Goal: Register for event/course

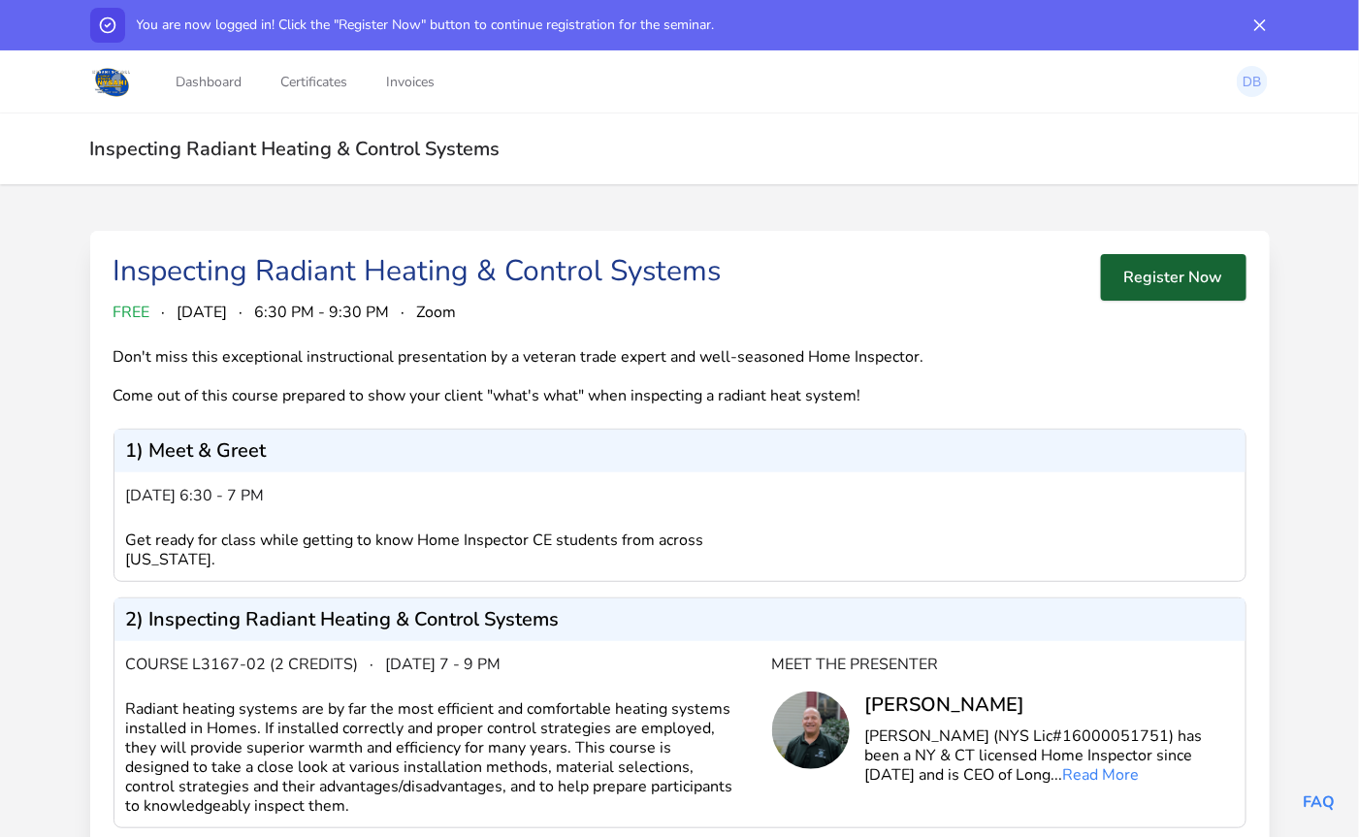
click at [1200, 277] on button "Register Now" at bounding box center [1174, 277] width 146 height 47
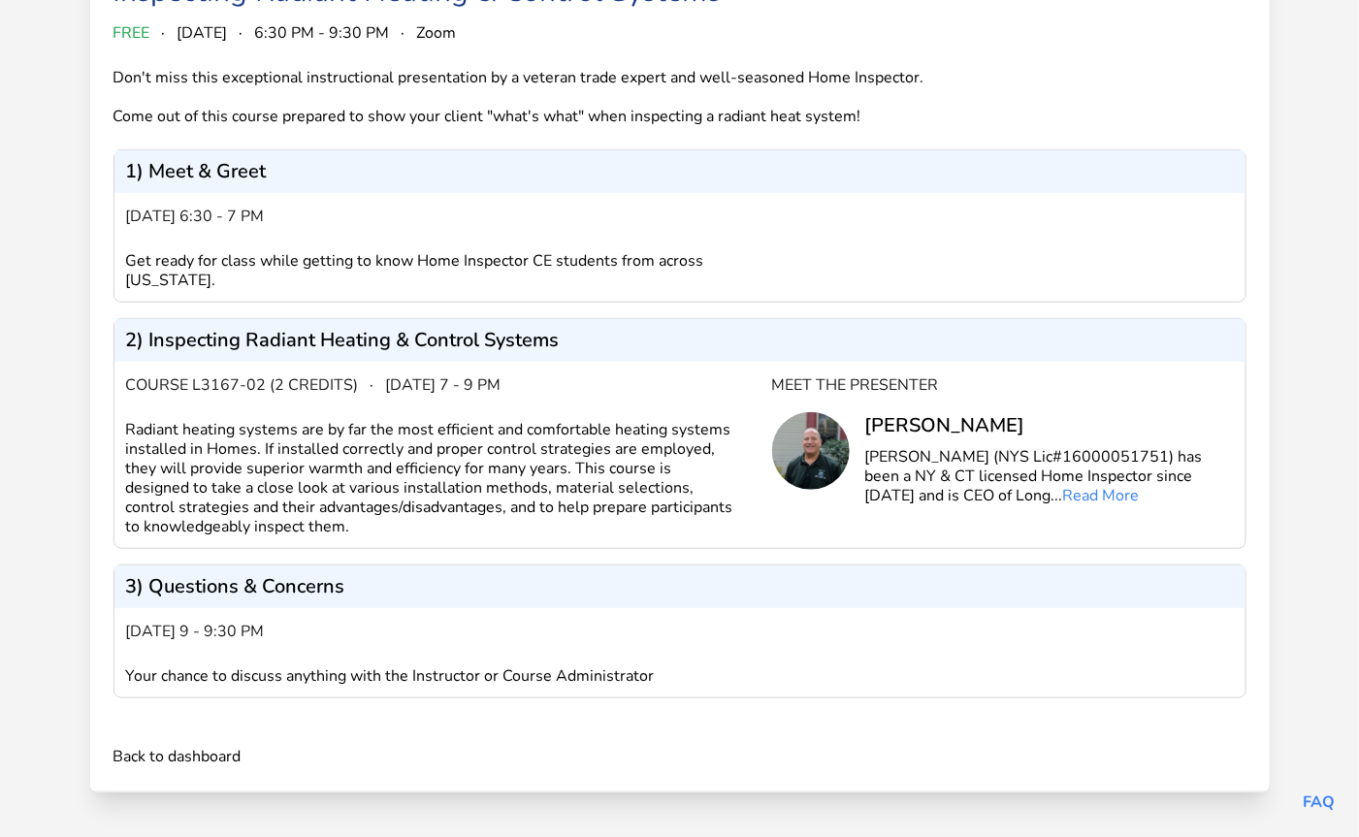
scroll to position [264, 0]
click at [128, 758] on link "Back to dashboard" at bounding box center [177, 756] width 128 height 23
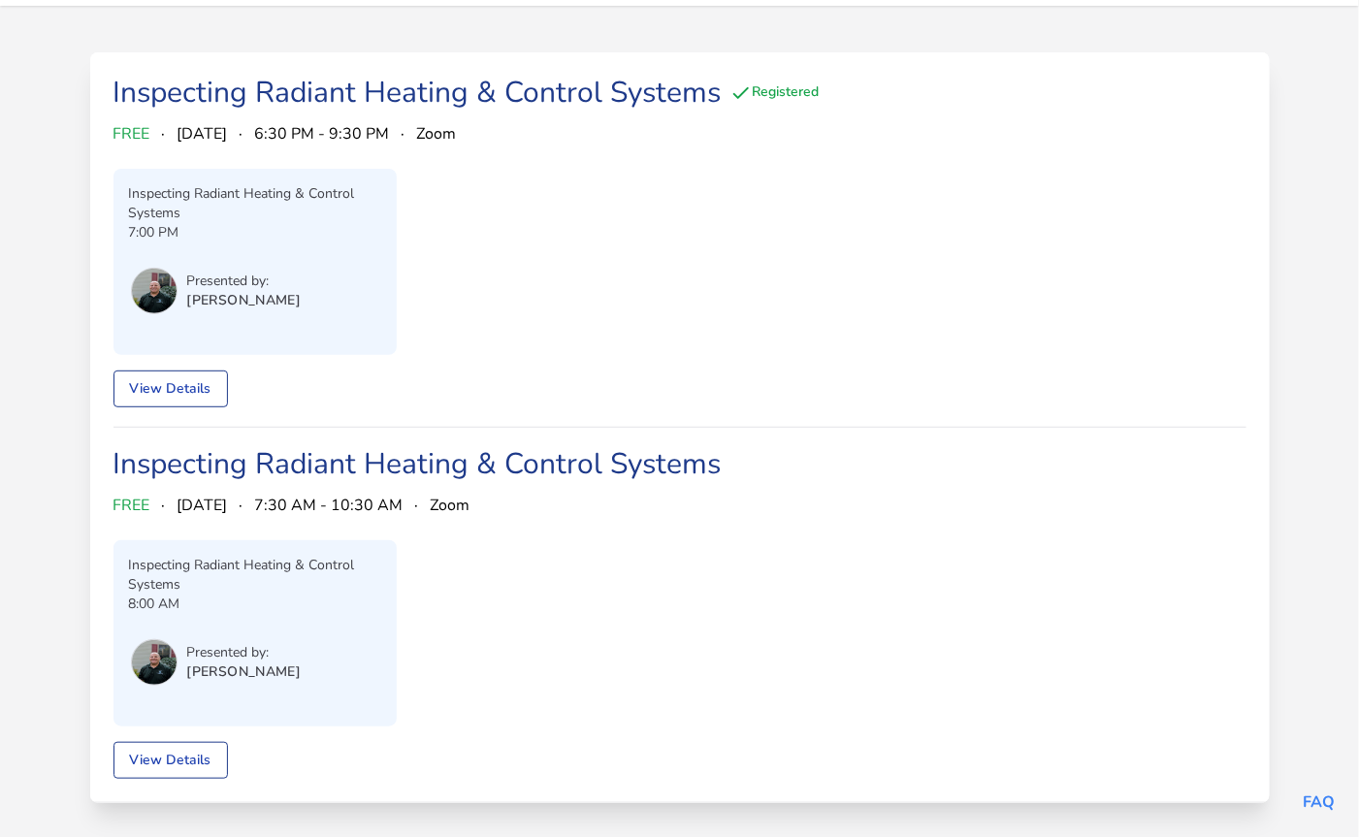
scroll to position [138, 0]
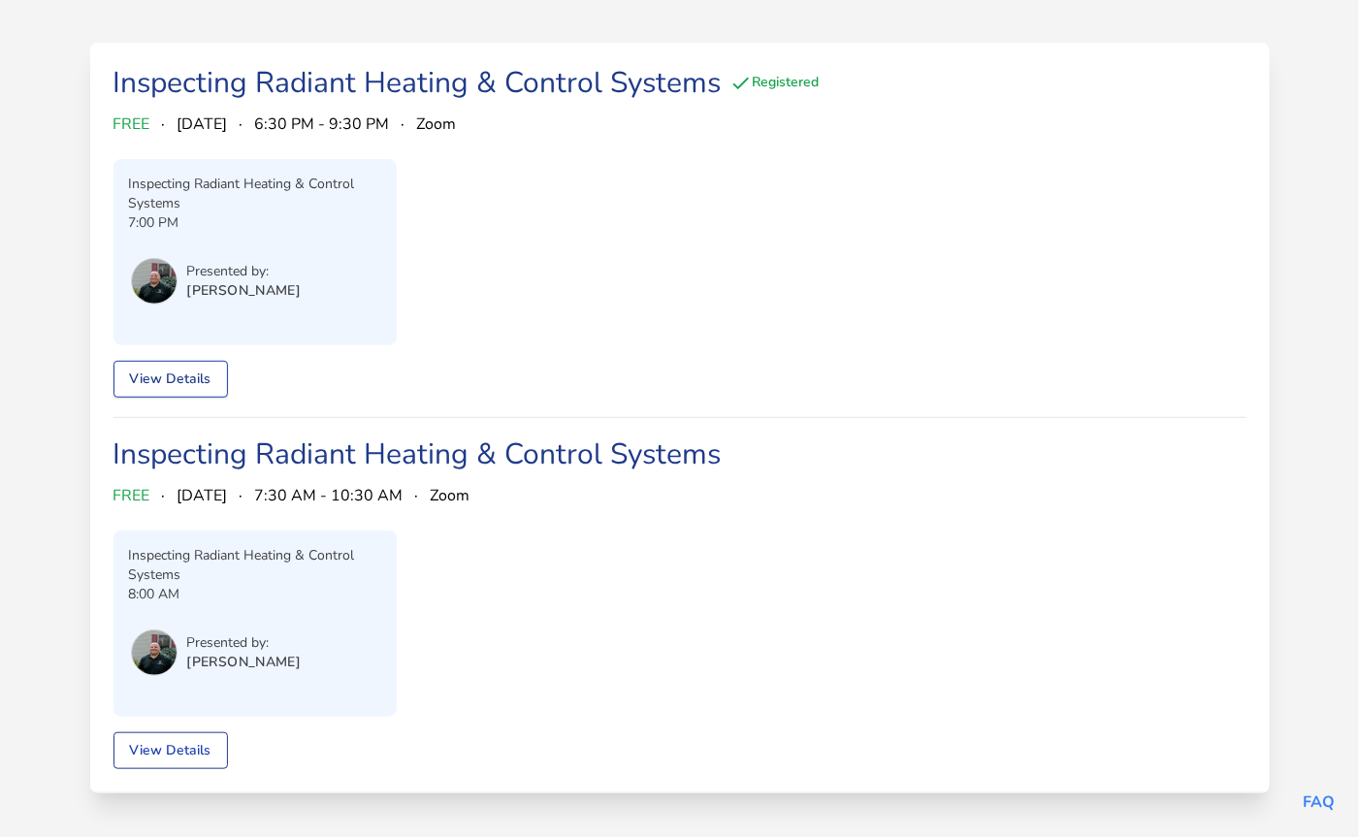
click at [163, 374] on link "View Details" at bounding box center [170, 379] width 114 height 37
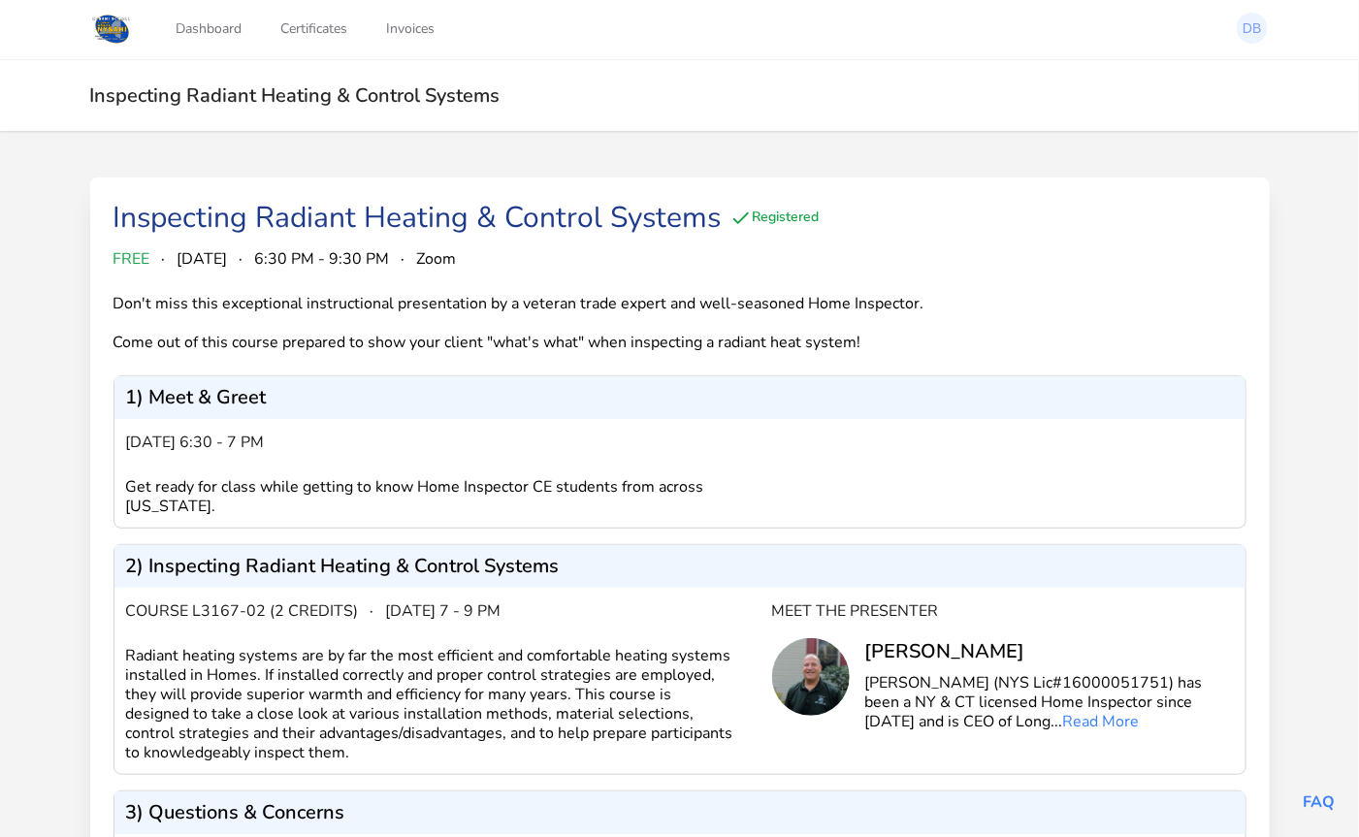
scroll to position [2, 0]
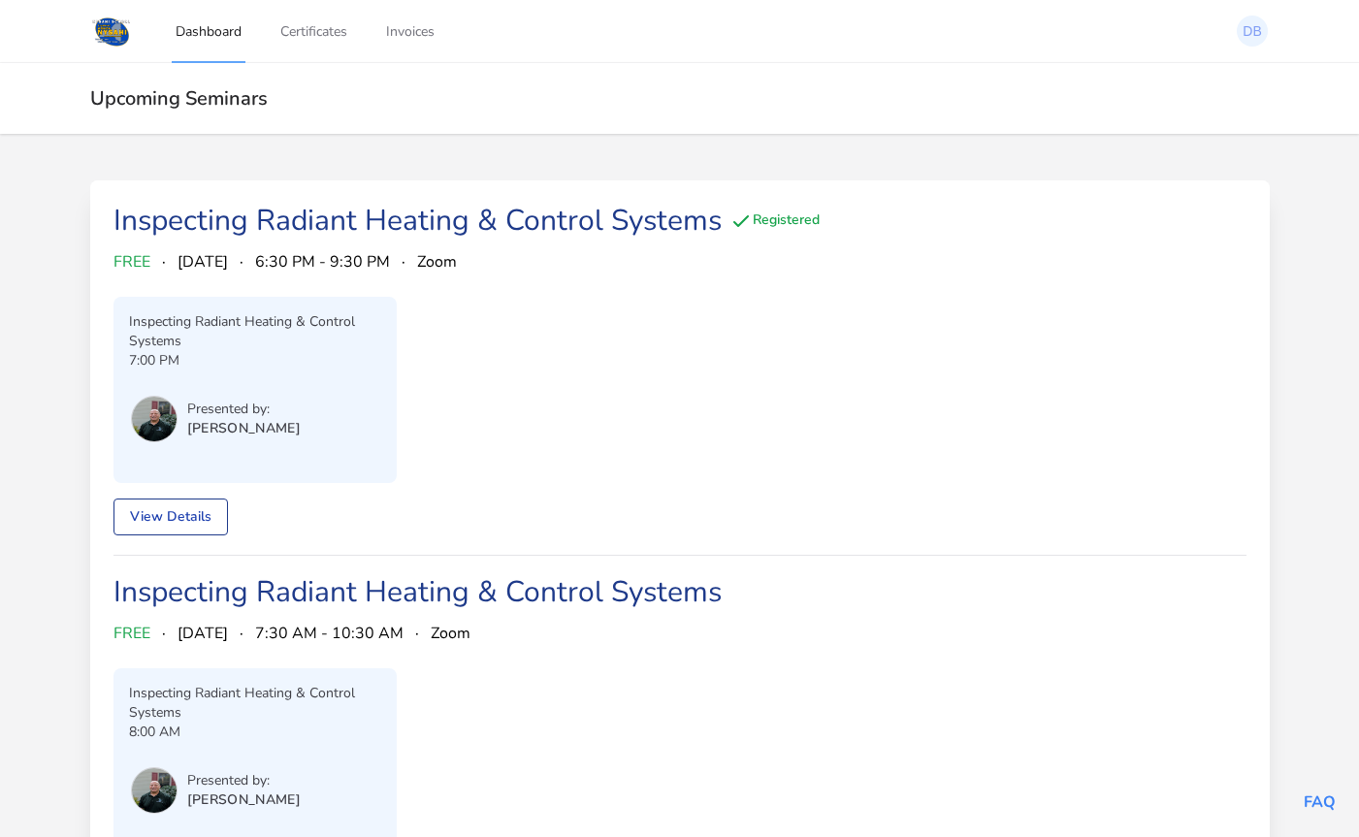
scroll to position [138, 0]
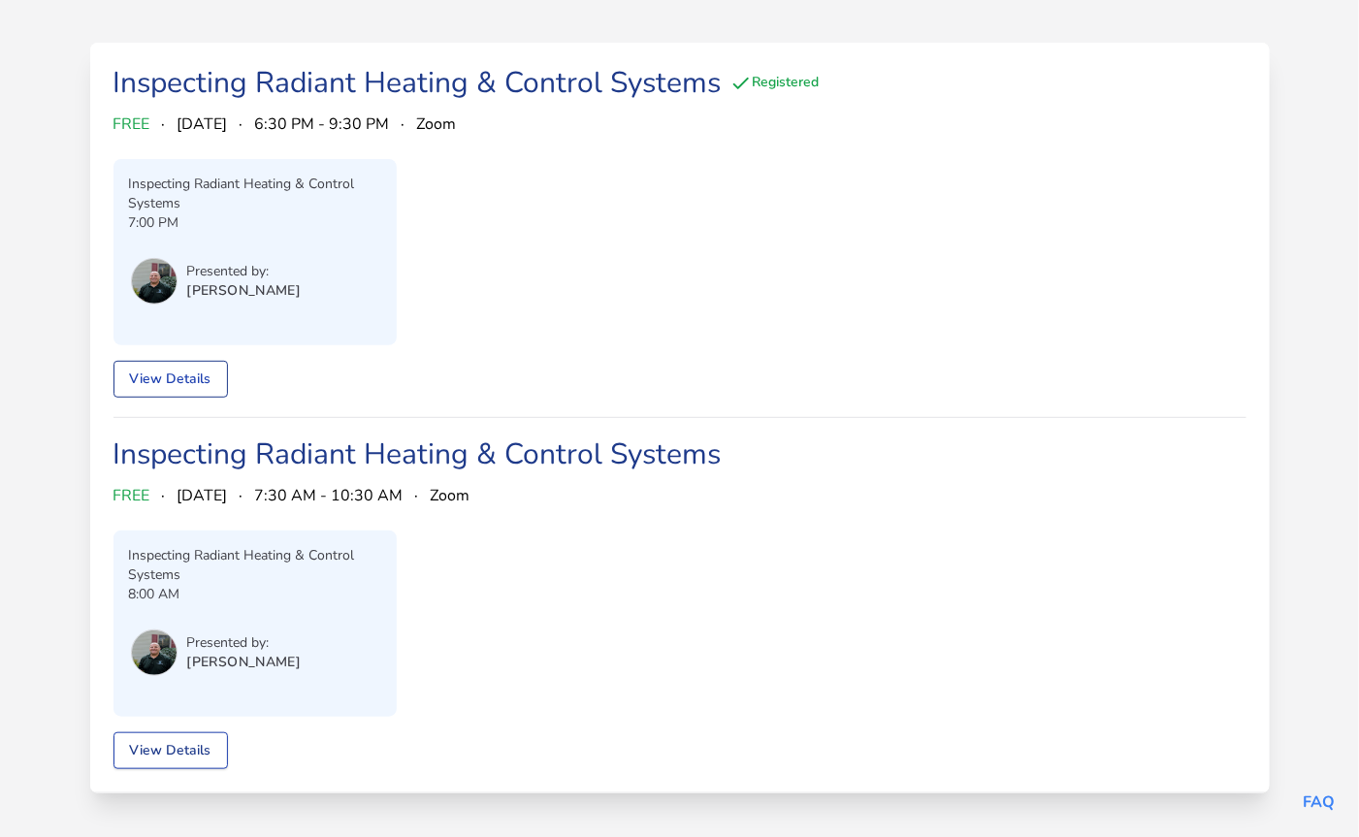
click at [186, 749] on link "View Details" at bounding box center [170, 750] width 114 height 37
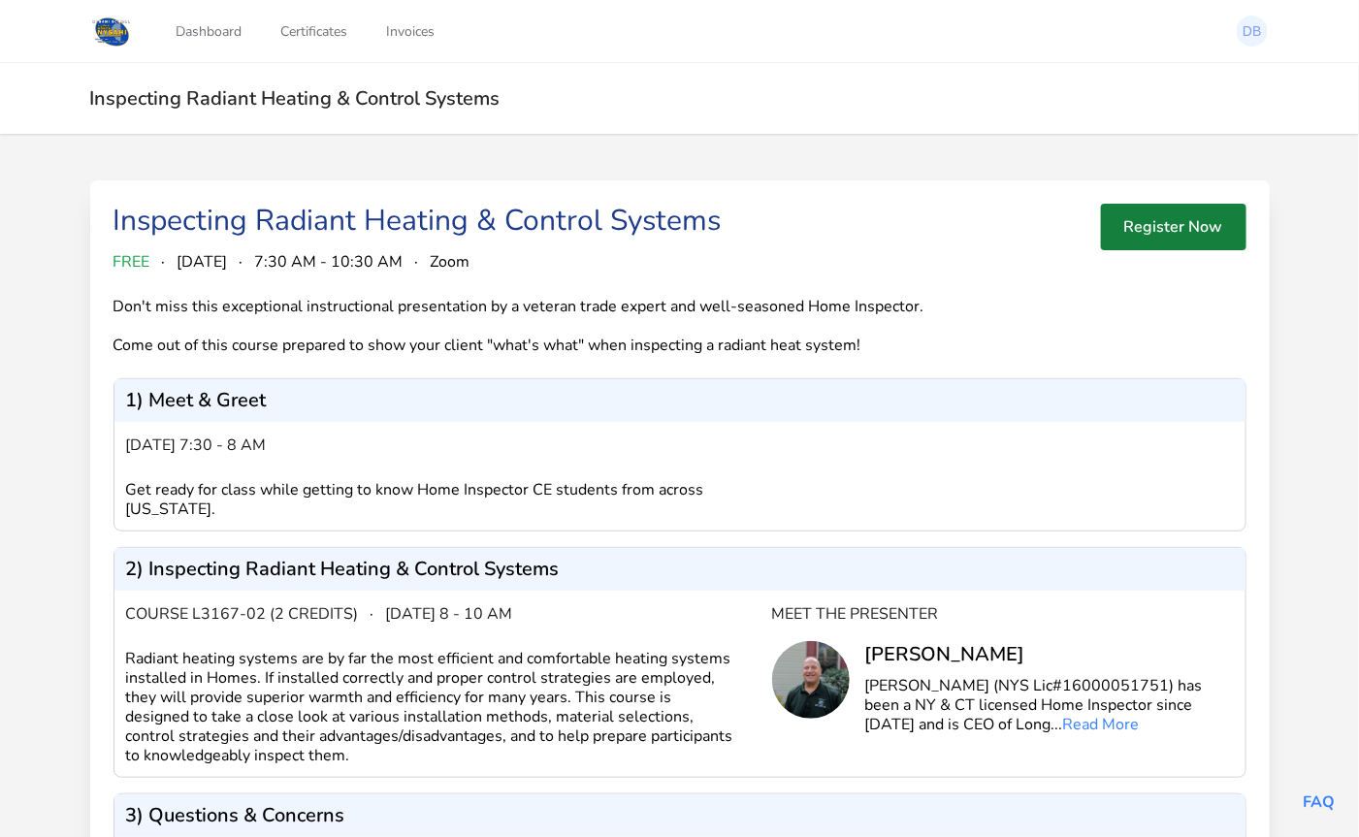
click at [1028, 140] on div "Inspecting Radiant Heating & Control Systems Register Now FREE · October 18, 20…" at bounding box center [679, 605] width 1359 height 942
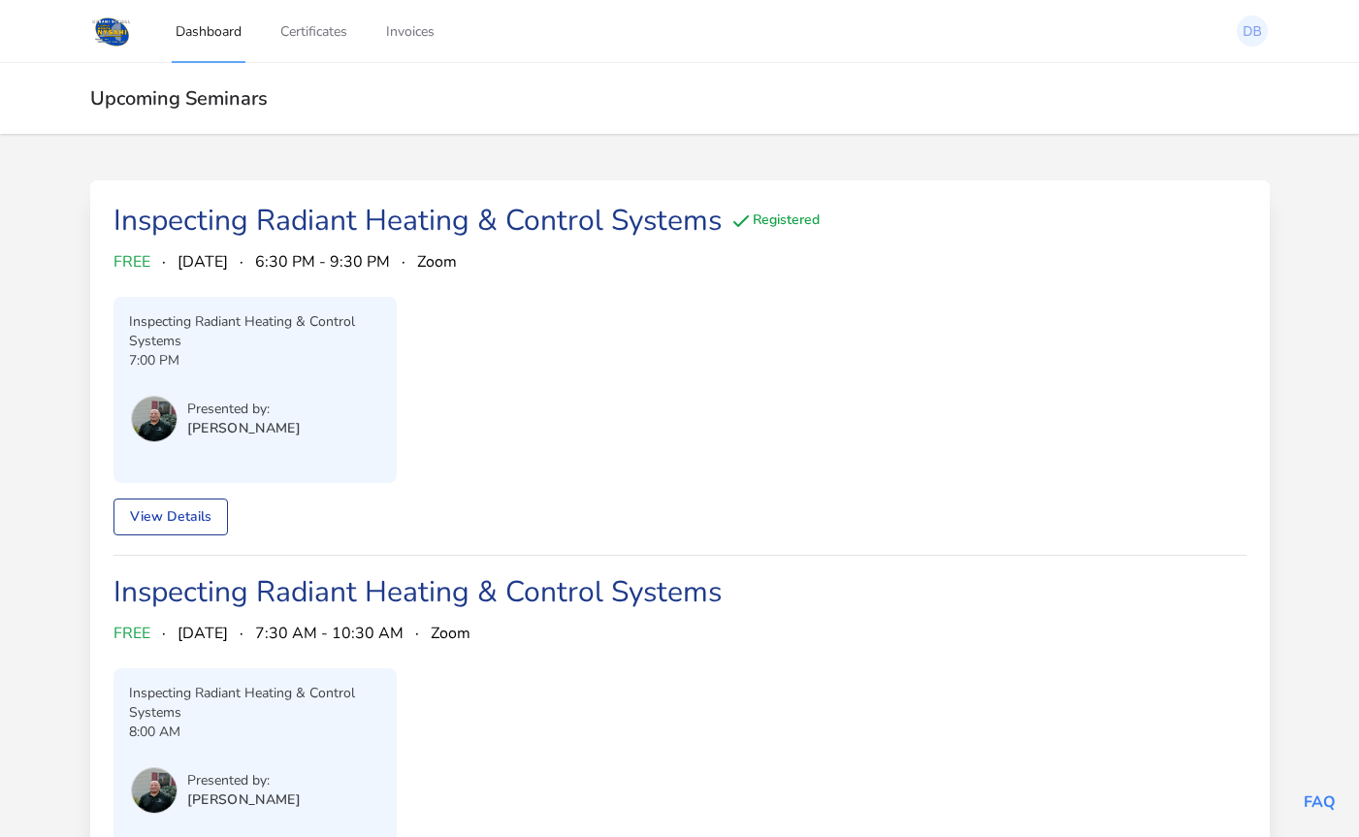
scroll to position [138, 0]
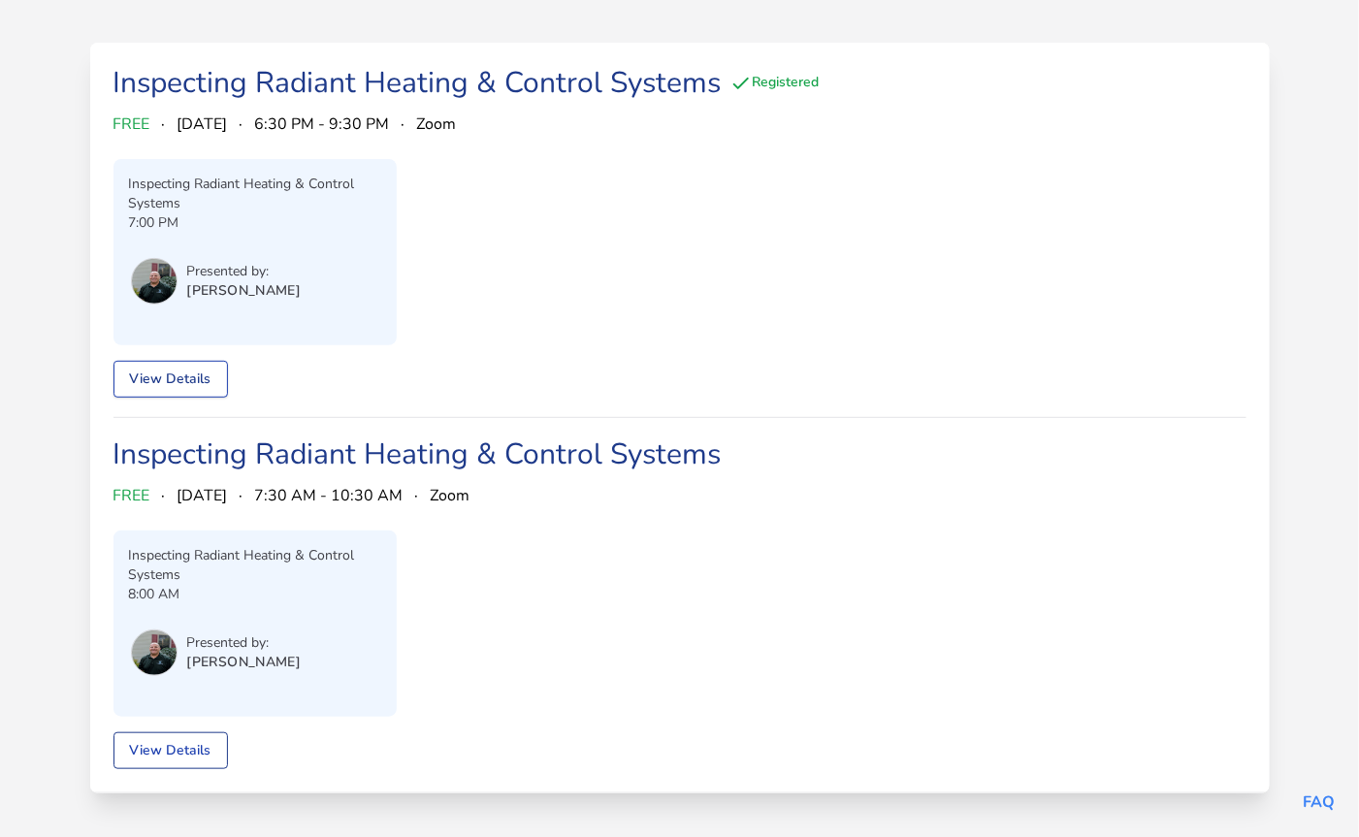
click at [157, 373] on link "View Details" at bounding box center [170, 379] width 114 height 37
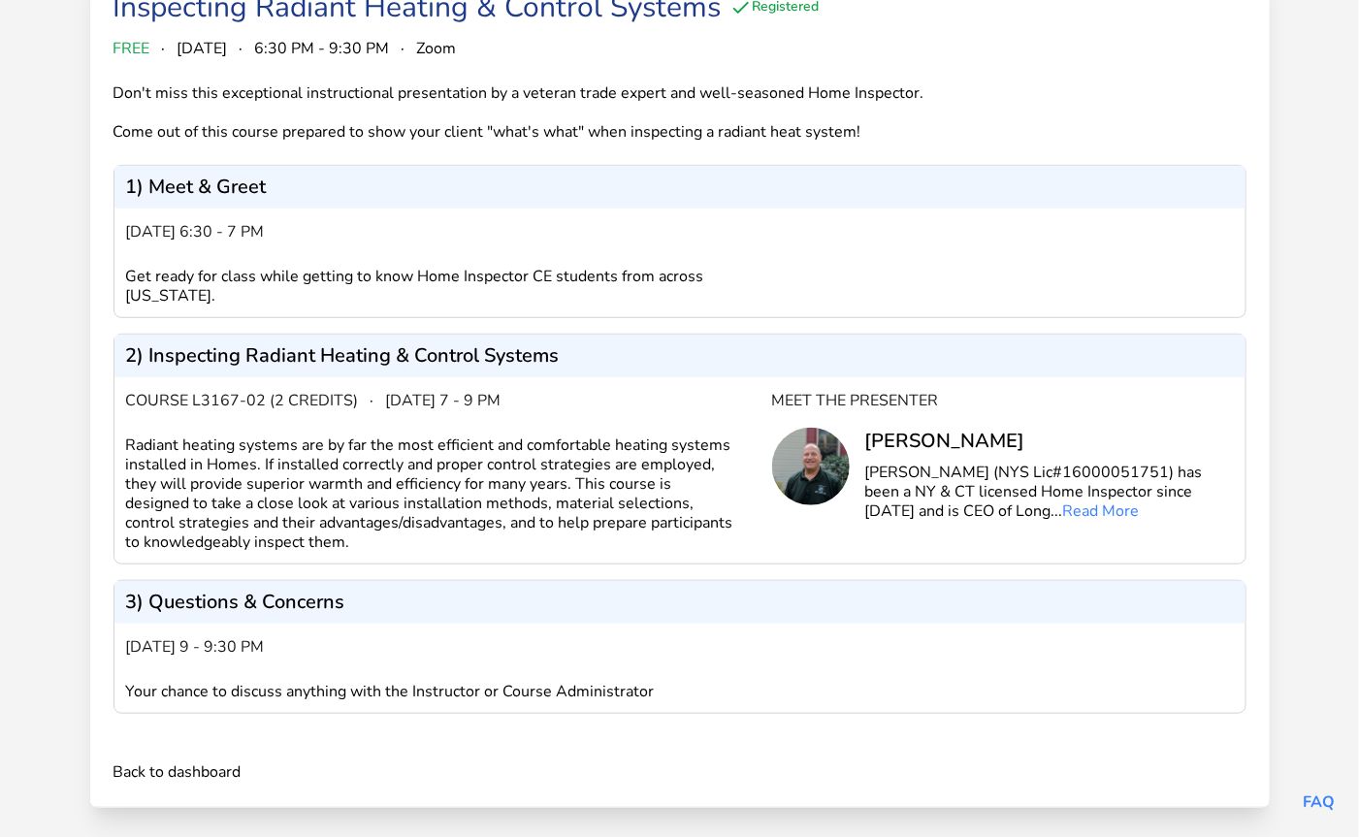
scroll to position [229, 0]
